Goal: Information Seeking & Learning: Learn about a topic

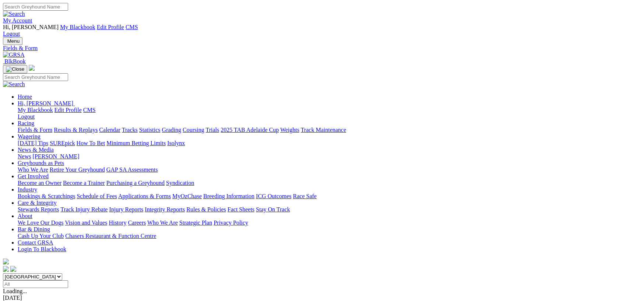
type input "Sunday, 24 Aug 2025"
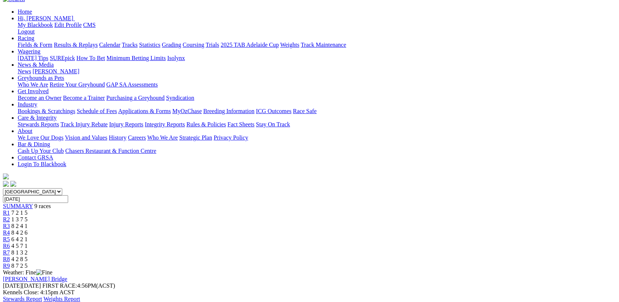
scroll to position [95, 0]
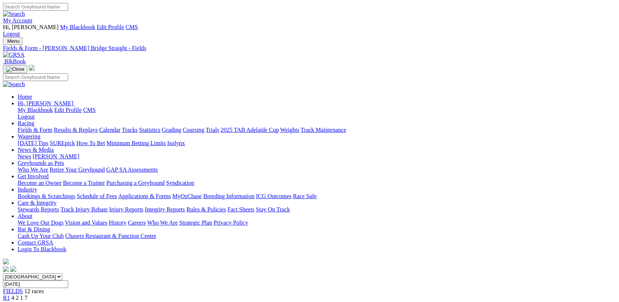
scroll to position [95, 0]
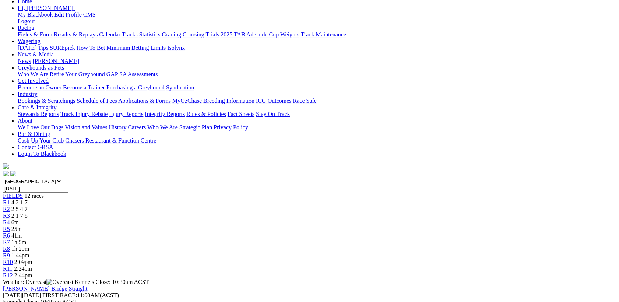
click at [28, 199] on span "4 2 1 7" at bounding box center [19, 202] width 16 height 6
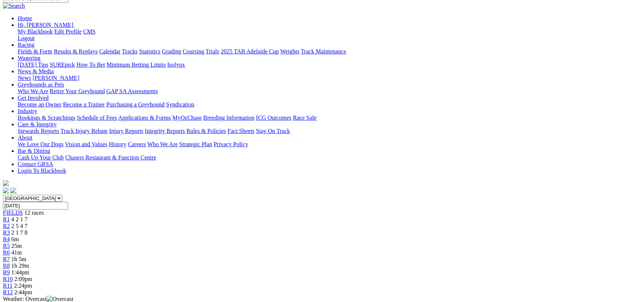
scroll to position [95, 0]
